Goal: Task Accomplishment & Management: Use online tool/utility

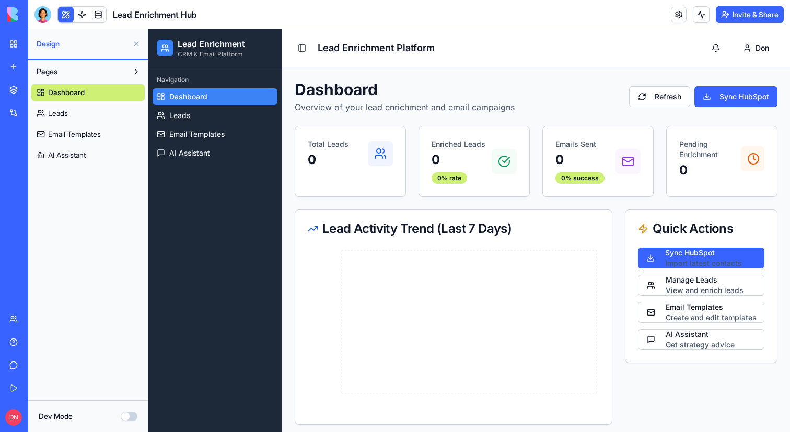
click at [39, 41] on div "My Workspace" at bounding box center [32, 44] width 14 height 10
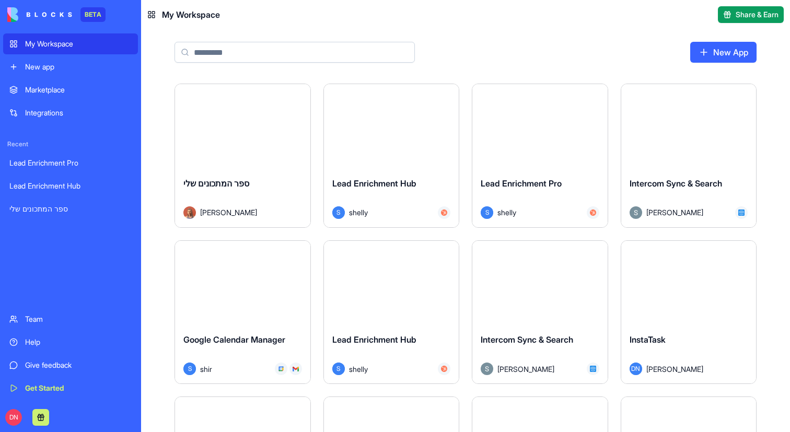
click at [402, 148] on div "Launch" at bounding box center [391, 126] width 135 height 85
